Goal: Task Accomplishment & Management: Use online tool/utility

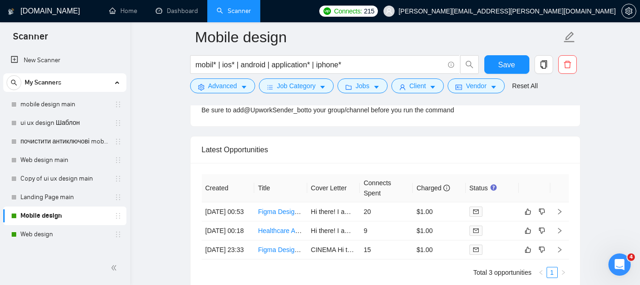
scroll to position [2357, 0]
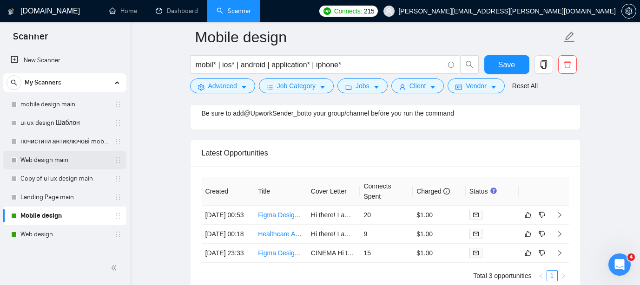
click at [54, 158] on link "Web design main" at bounding box center [64, 160] width 88 height 19
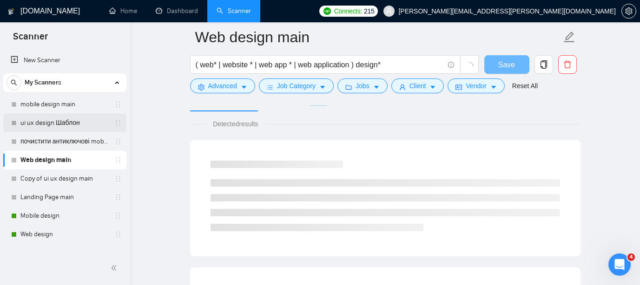
scroll to position [606, 0]
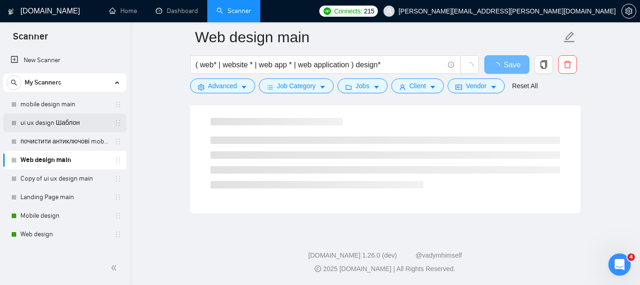
click at [59, 122] on link "ui ux design Шаблон" at bounding box center [64, 123] width 88 height 19
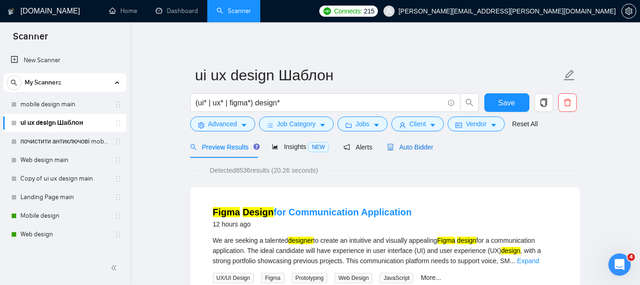
click at [426, 144] on span "Auto Bidder" at bounding box center [410, 147] width 46 height 7
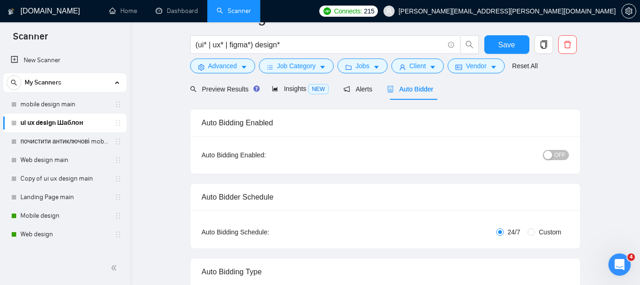
scroll to position [22, 0]
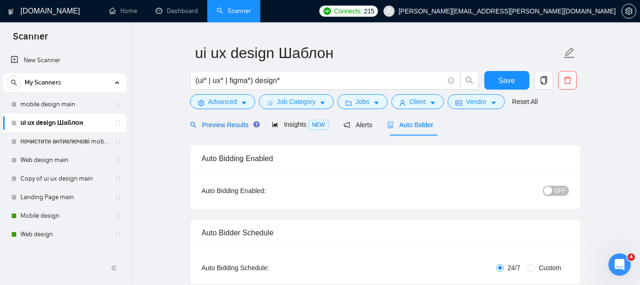
click at [227, 125] on span "Preview Results" at bounding box center [223, 124] width 67 height 7
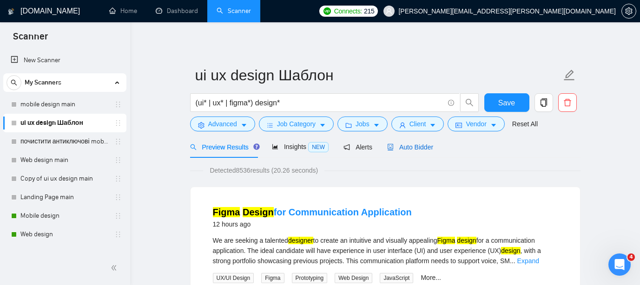
click at [413, 148] on span "Auto Bidder" at bounding box center [410, 147] width 46 height 7
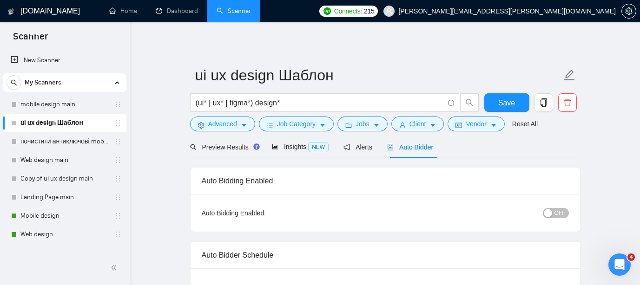
click at [558, 215] on span "OFF" at bounding box center [559, 213] width 11 height 10
click at [506, 101] on span "Save" at bounding box center [506, 103] width 17 height 12
